Goal: Go to known website: Access a specific website the user already knows

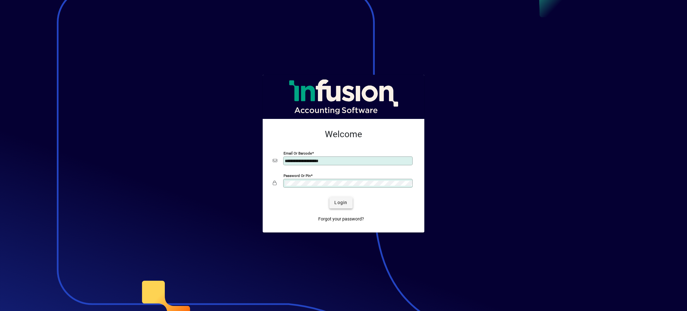
type input "**********"
click at [345, 205] on span "Login" at bounding box center [340, 203] width 13 height 7
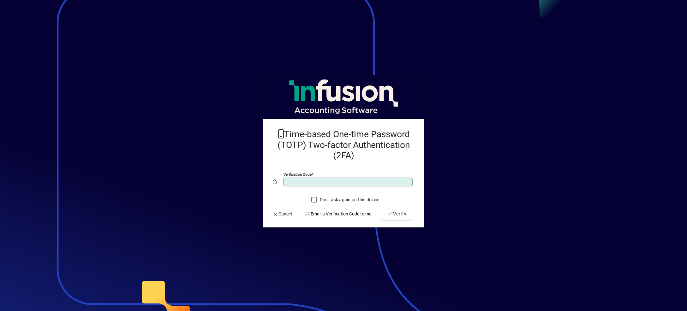
type input "******"
click at [382, 209] on button "Verify" at bounding box center [396, 214] width 29 height 11
